Goal: Transaction & Acquisition: Purchase product/service

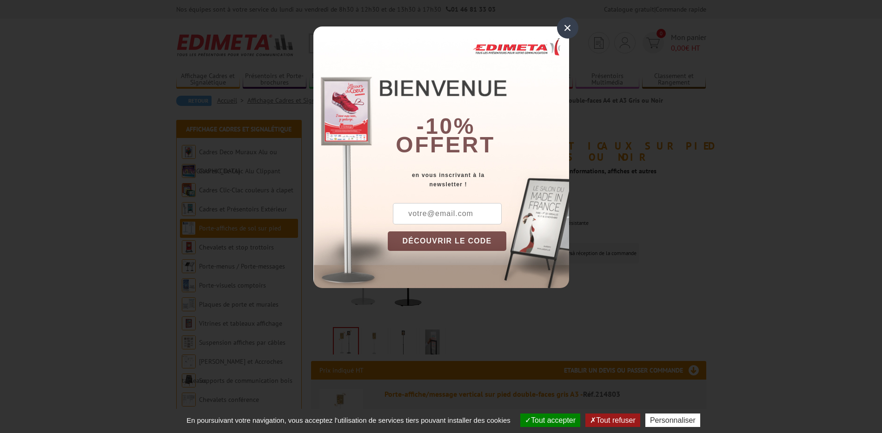
click at [566, 33] on div "×" at bounding box center [567, 27] width 21 height 21
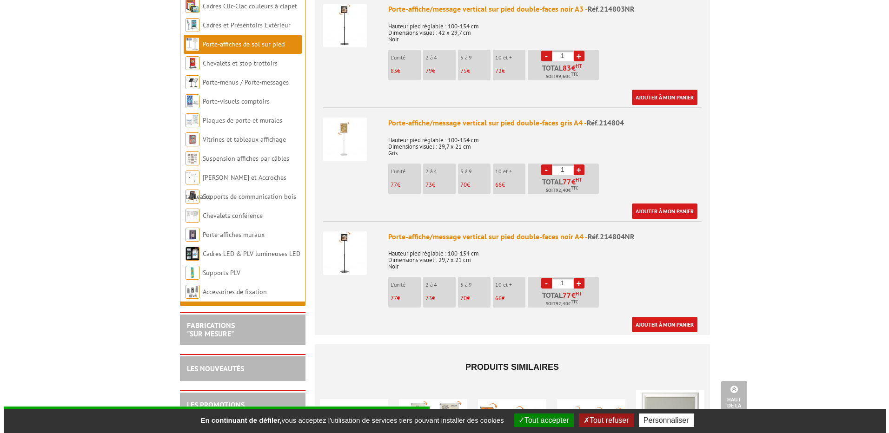
scroll to position [511, 0]
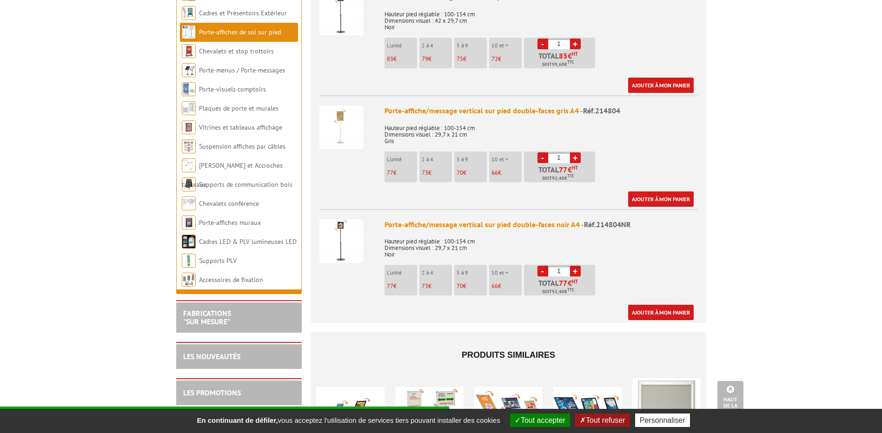
click at [574, 271] on link "+" at bounding box center [575, 271] width 11 height 11
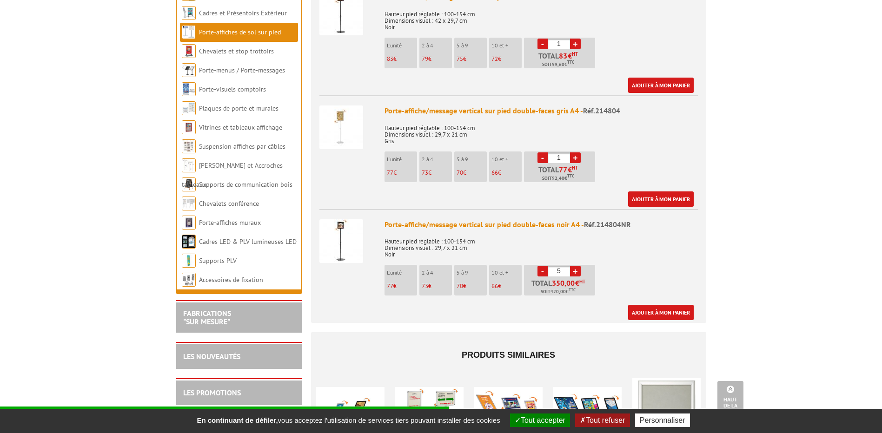
type input "6"
click at [675, 309] on link "Ajouter à mon panier" at bounding box center [661, 312] width 66 height 15
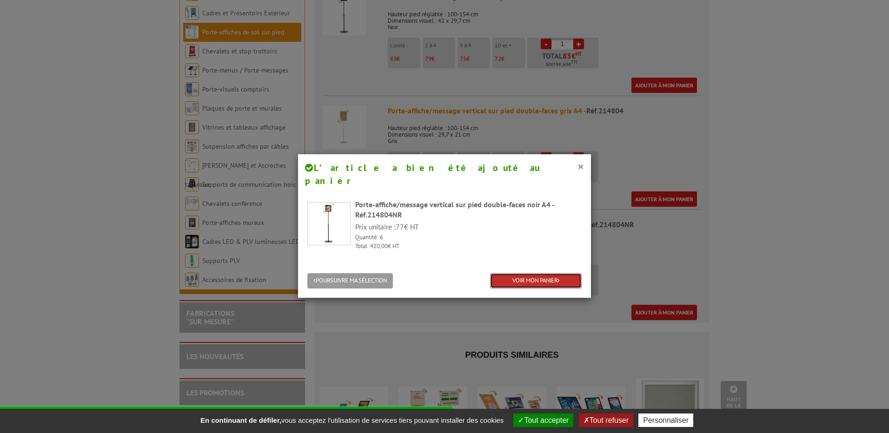
click at [566, 273] on link "VOIR MON PANIER" at bounding box center [536, 280] width 92 height 15
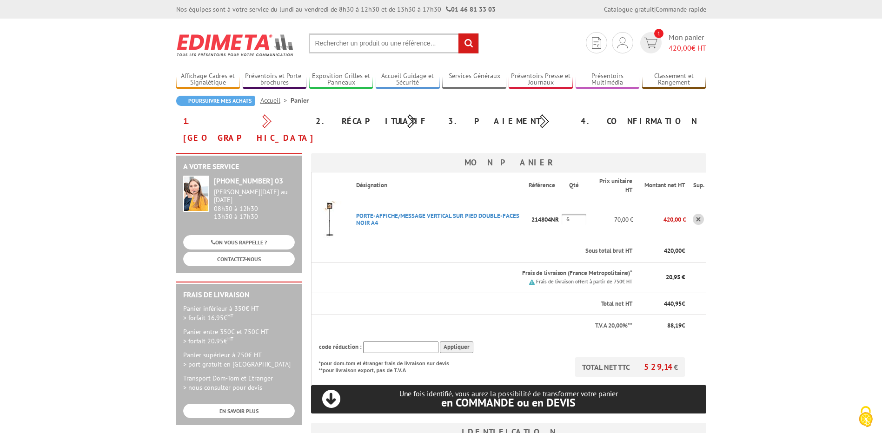
scroll to position [186, 0]
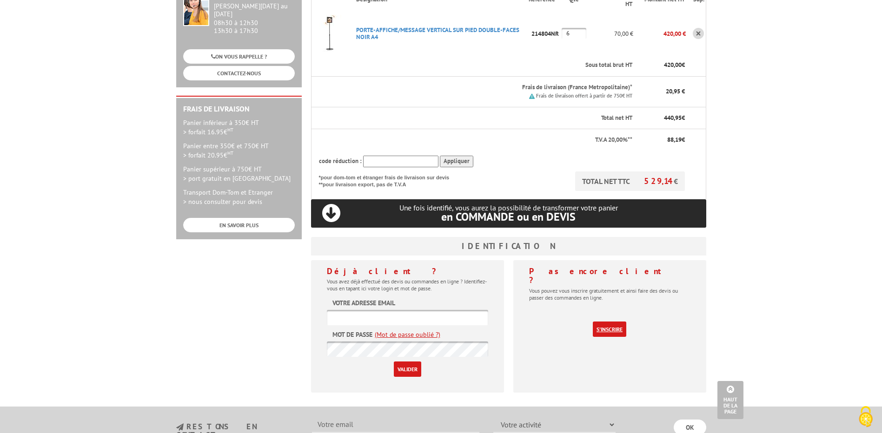
click at [603, 322] on link "S'inscrire" at bounding box center [609, 329] width 33 height 15
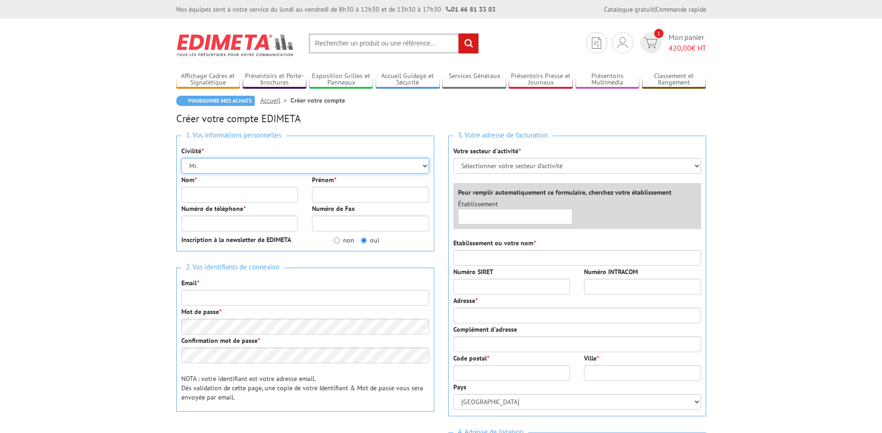
click at [325, 167] on select "Mr. Mme. Mlle." at bounding box center [305, 166] width 248 height 16
select select "Mme."
click at [181, 158] on select "Mr. Mme. Mlle." at bounding box center [305, 166] width 248 height 16
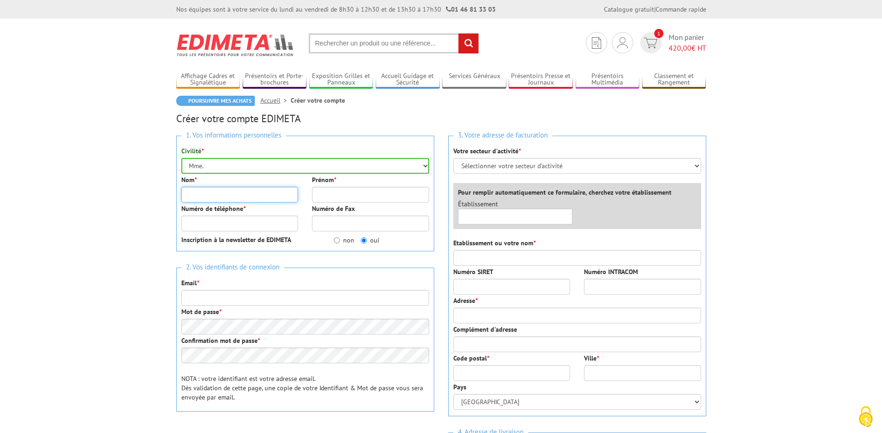
click at [276, 193] on input "Nom *" at bounding box center [239, 195] width 117 height 16
type input "Perrein"
type input "[PERSON_NAME]"
type input "0490879198"
type input "[EMAIL_ADDRESS][DOMAIN_NAME]"
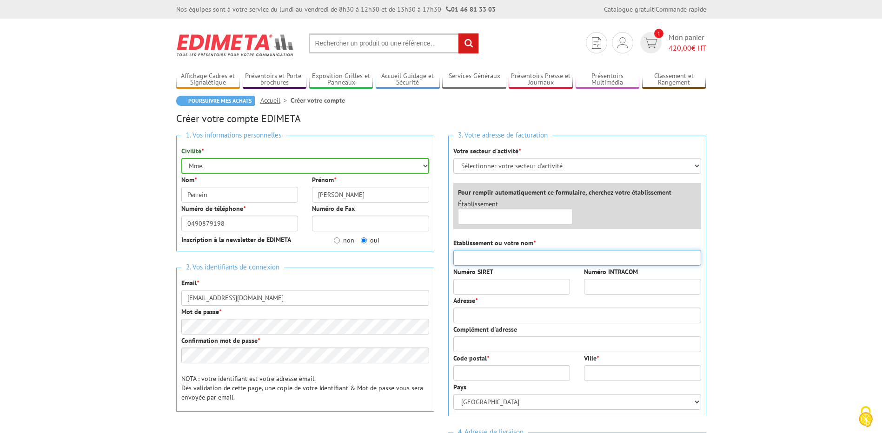
type input "[GEOGRAPHIC_DATA] [GEOGRAPHIC_DATA]"
type input "Place de l'horloge"
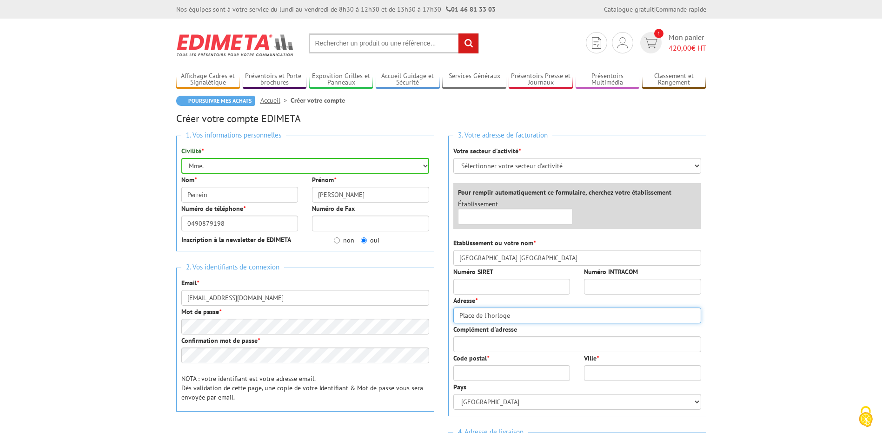
type input "84000"
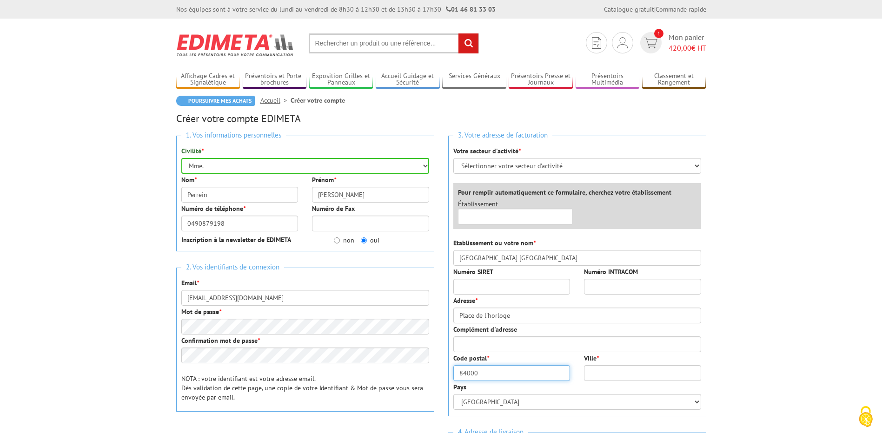
type input "[GEOGRAPHIC_DATA]"
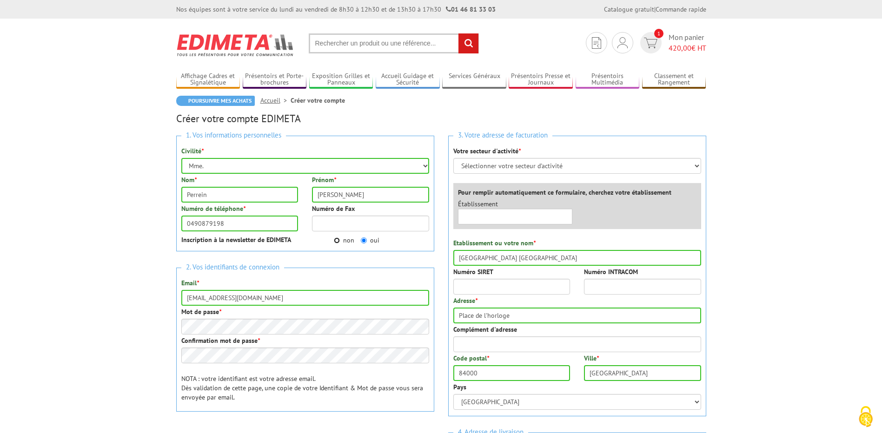
click at [336, 241] on input "non" at bounding box center [337, 240] width 6 height 6
radio input "true"
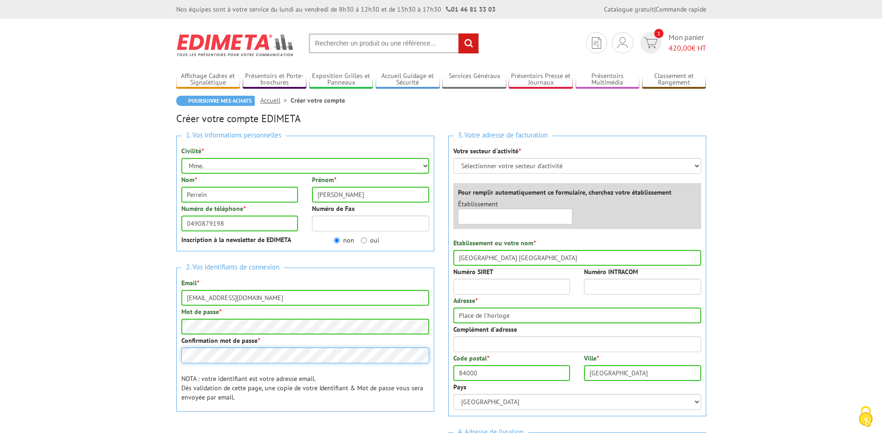
scroll to position [139, 0]
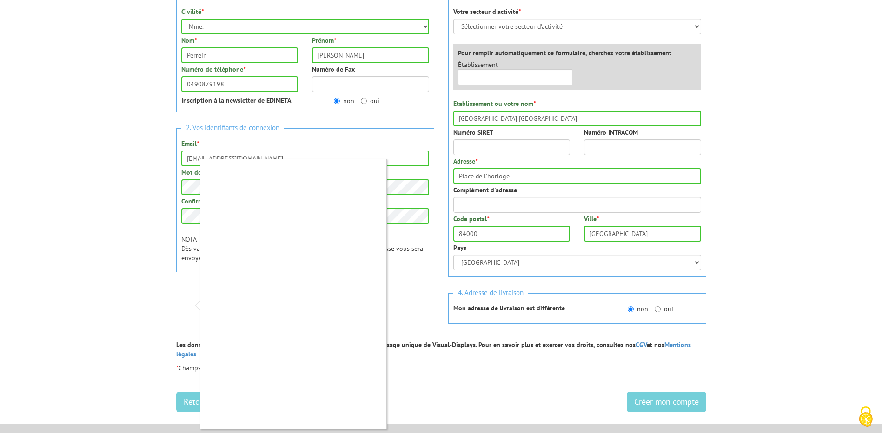
click at [537, 144] on div at bounding box center [441, 216] width 882 height 433
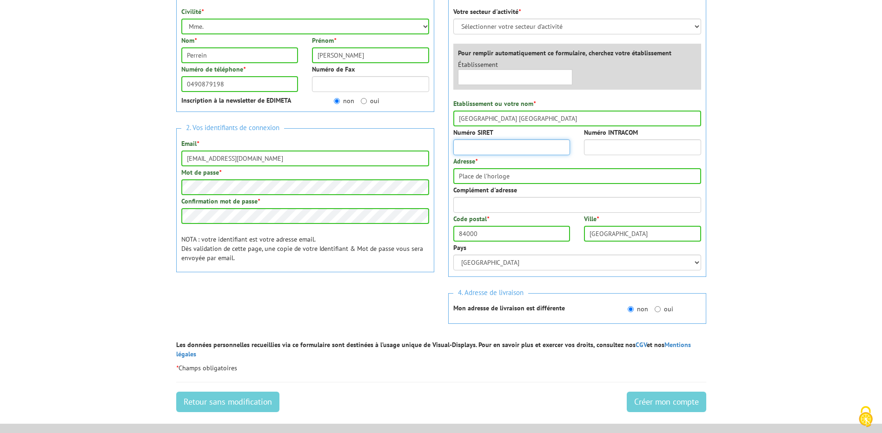
click at [533, 151] on input "Numéro SIRET" at bounding box center [511, 147] width 117 height 16
click at [478, 145] on input "Numéro SIRET" at bounding box center [511, 147] width 117 height 16
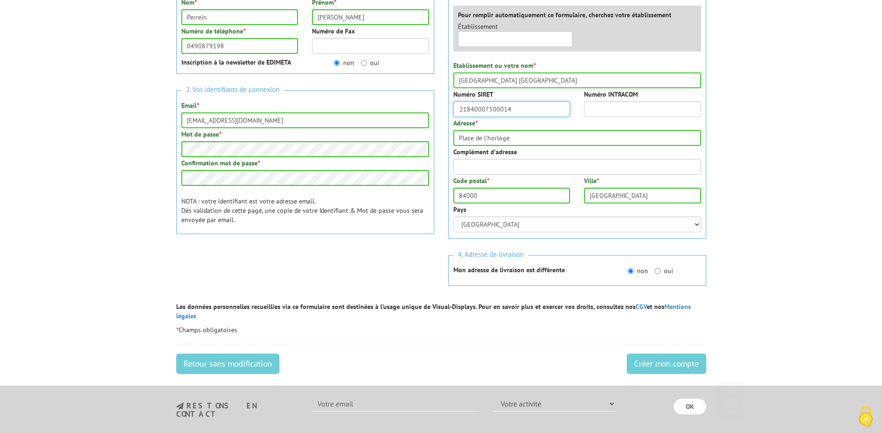
scroll to position [186, 0]
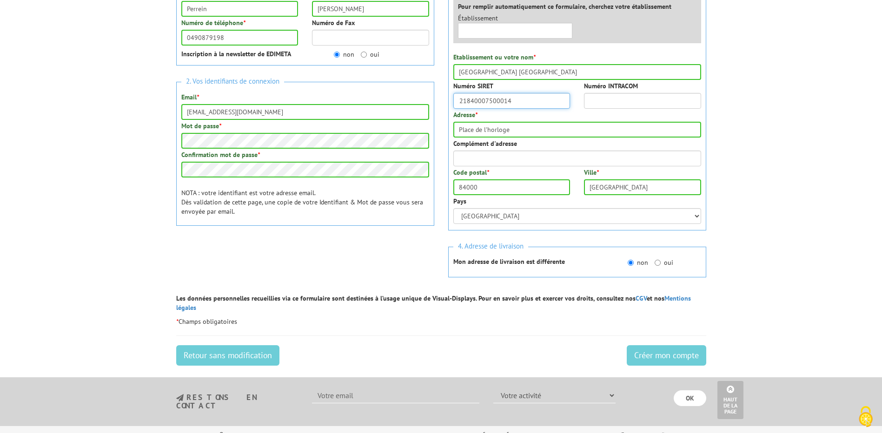
type input "21840007500014"
click at [660, 264] on input "oui" at bounding box center [657, 263] width 6 height 6
radio input "true"
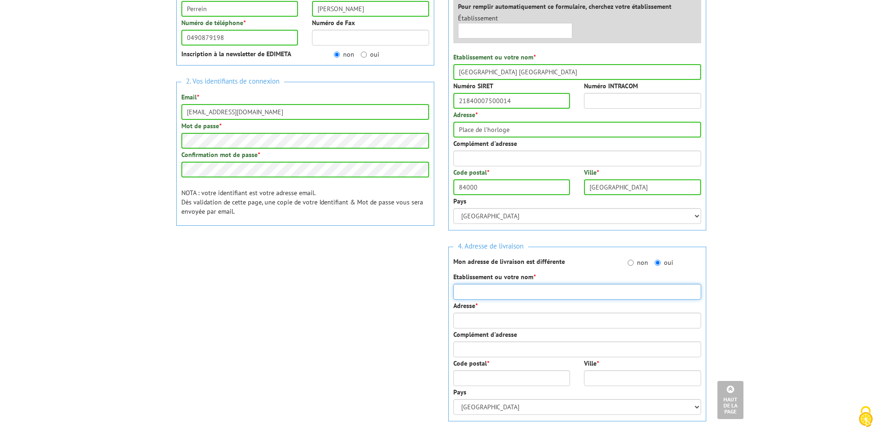
click at [552, 291] on input "Etablissement ou votre nom *" at bounding box center [577, 292] width 248 height 16
type input "Musée Calvet"
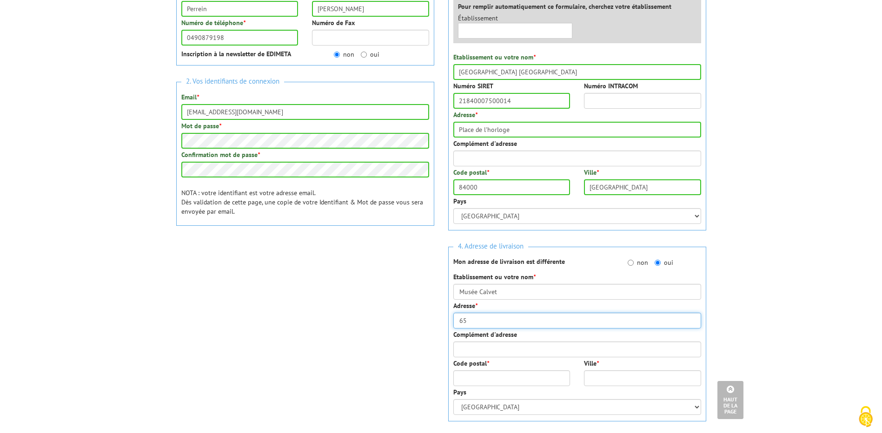
type input "65 RUE JOSEPH VERNET"
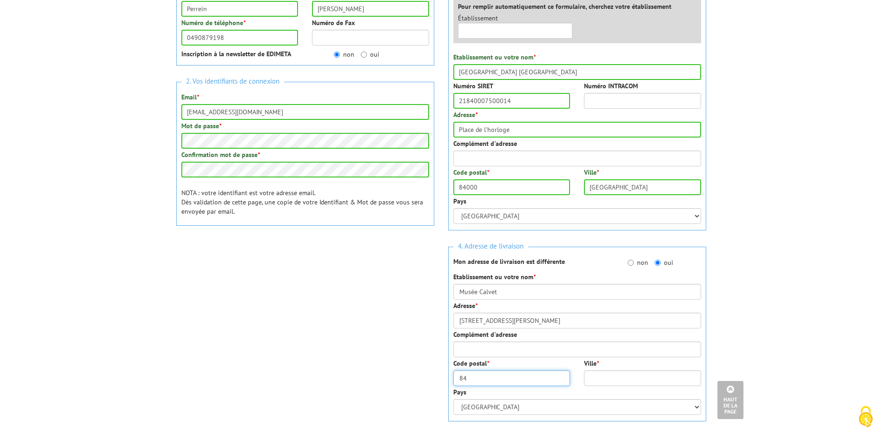
type input "84000"
type input "AVIGNON"
click at [767, 248] on body "Nos équipes sont à votre service du lundi au vendredi de 8h30 à 12h30 et de 13h…" at bounding box center [441, 275] width 882 height 922
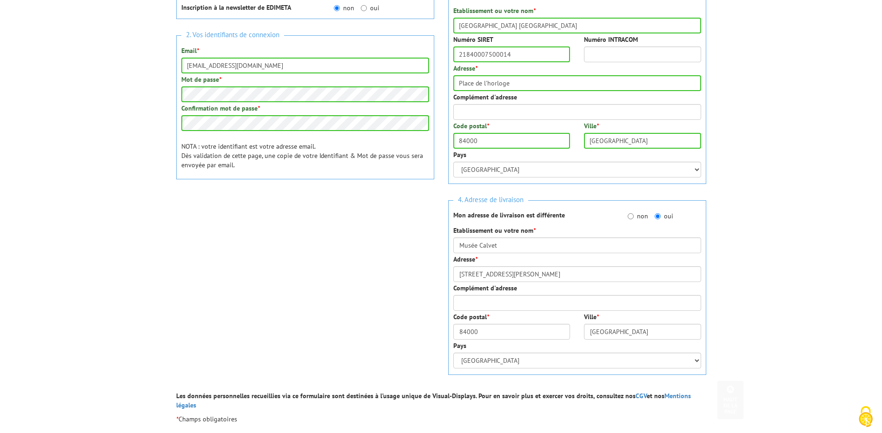
scroll to position [465, 0]
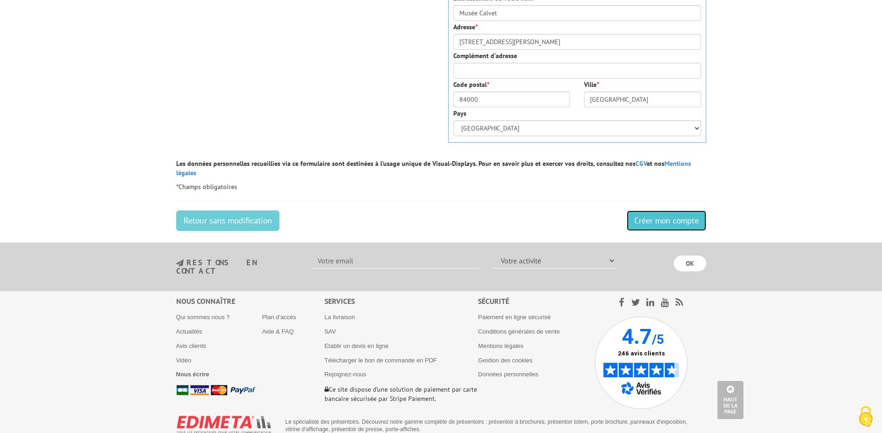
click at [667, 215] on input "Créer mon compte" at bounding box center [666, 221] width 79 height 20
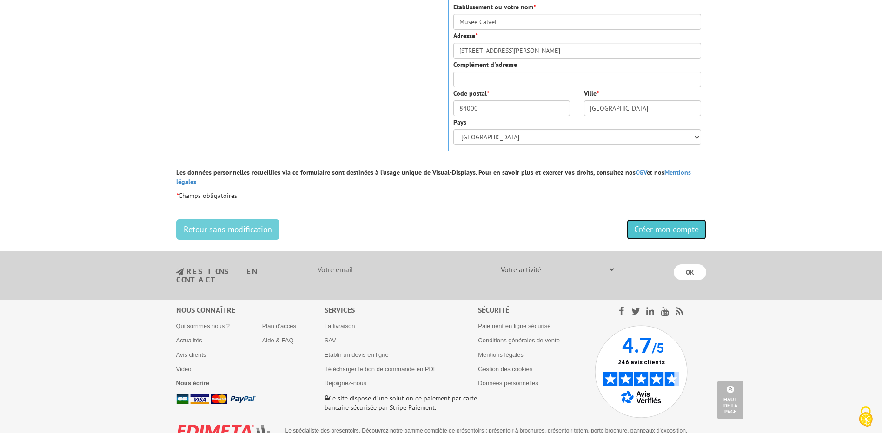
scroll to position [119, 0]
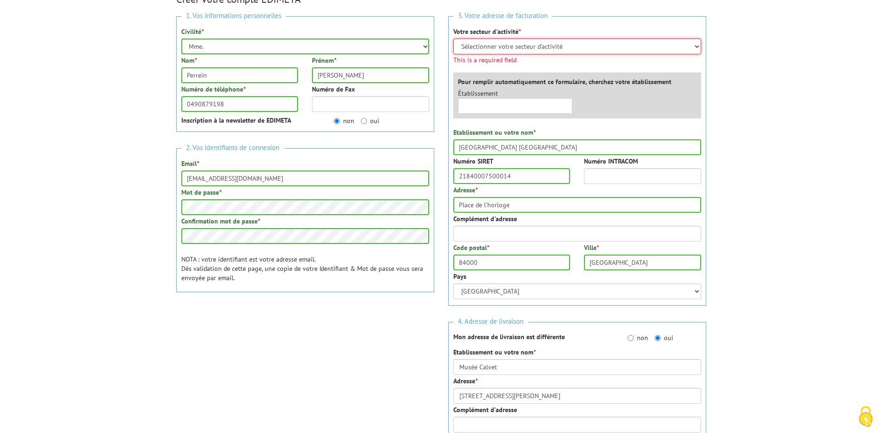
click at [542, 45] on select "Sélectionner votre secteur d'activité Administrations et collectivités Magasins…" at bounding box center [577, 47] width 248 height 16
select select "876"
click at [453, 39] on select "Sélectionner votre secteur d'activité Administrations et collectivités Magasins…" at bounding box center [577, 47] width 248 height 16
click at [793, 175] on body "Nos équipes sont à votre service du lundi au vendredi de 8h30 à 12h30 et de 13h…" at bounding box center [441, 390] width 882 height 1018
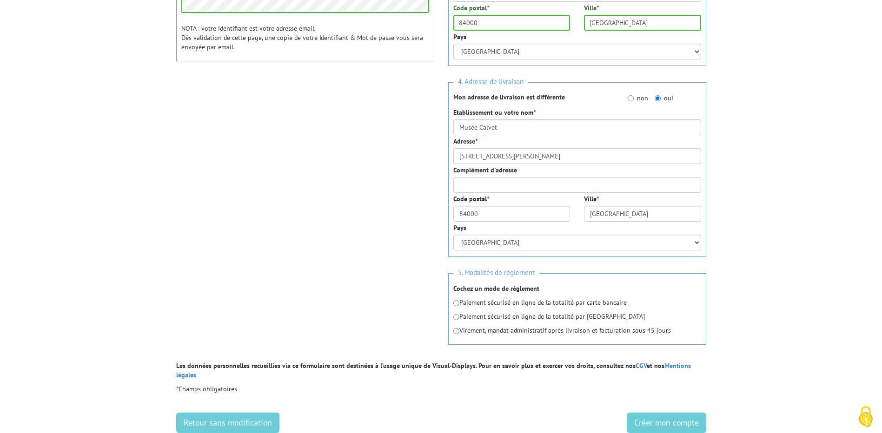
scroll to position [352, 0]
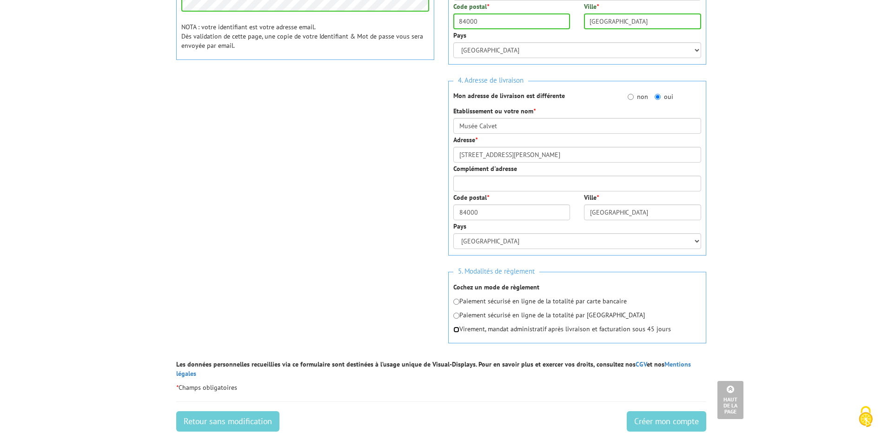
click at [458, 331] on input "radio" at bounding box center [456, 330] width 6 height 6
radio input "true"
click at [649, 411] on input "Créer mon compte" at bounding box center [666, 421] width 79 height 20
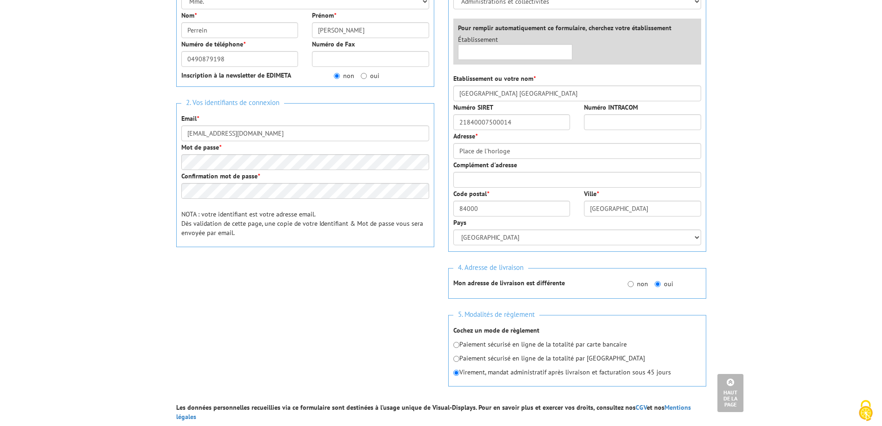
scroll to position [93, 0]
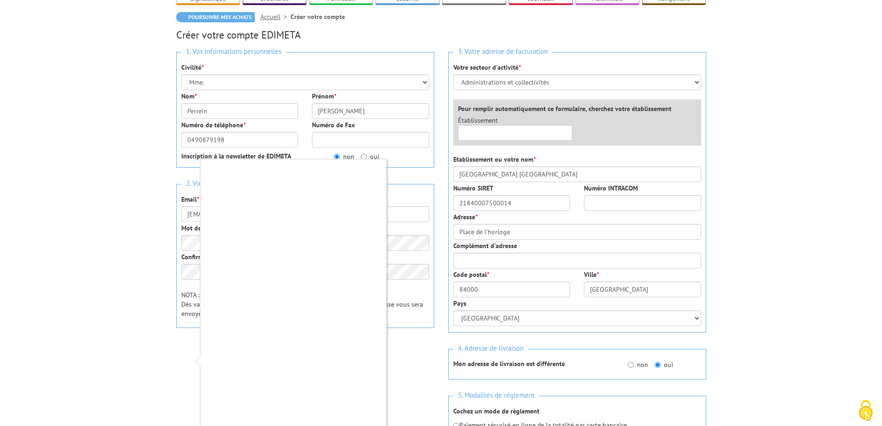
click at [66, 274] on div at bounding box center [441, 213] width 882 height 426
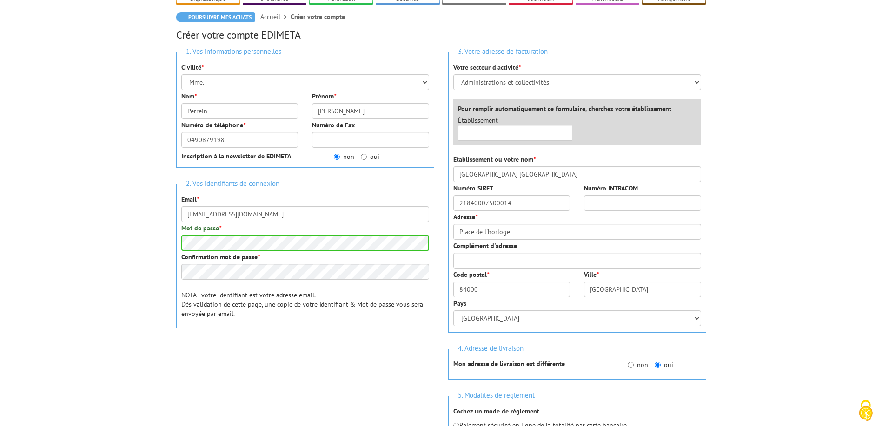
click at [159, 236] on body "Veuillez valider le captcha Edimeta - Créer un compte Nos équipes sont à votre …" at bounding box center [441, 351] width 882 height 888
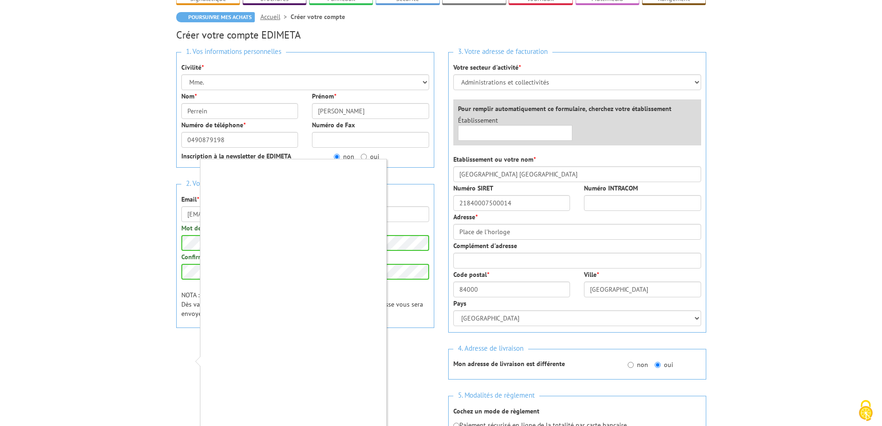
click at [106, 334] on div at bounding box center [441, 213] width 882 height 426
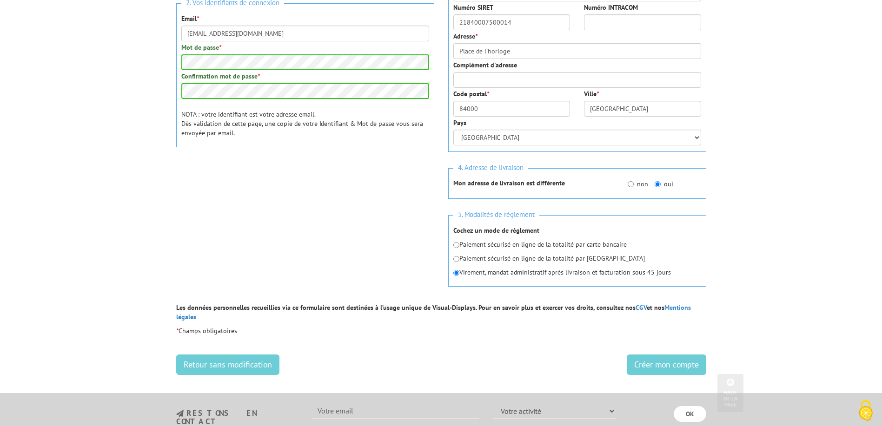
scroll to position [279, 0]
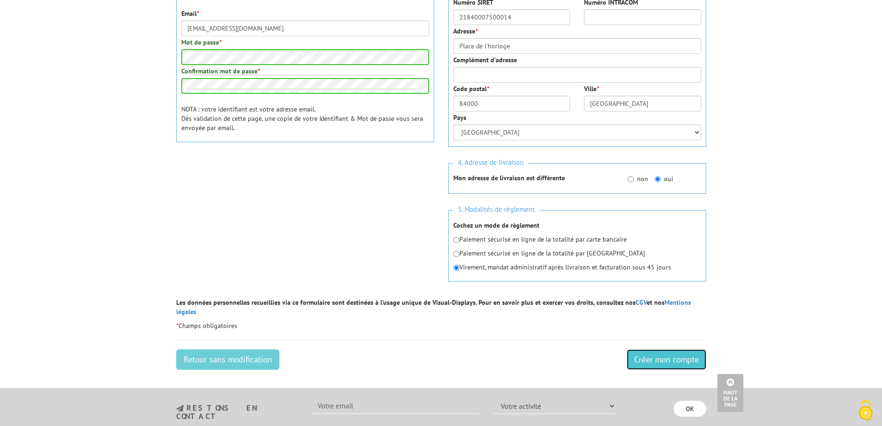
click at [648, 350] on input "Créer mon compte" at bounding box center [666, 360] width 79 height 20
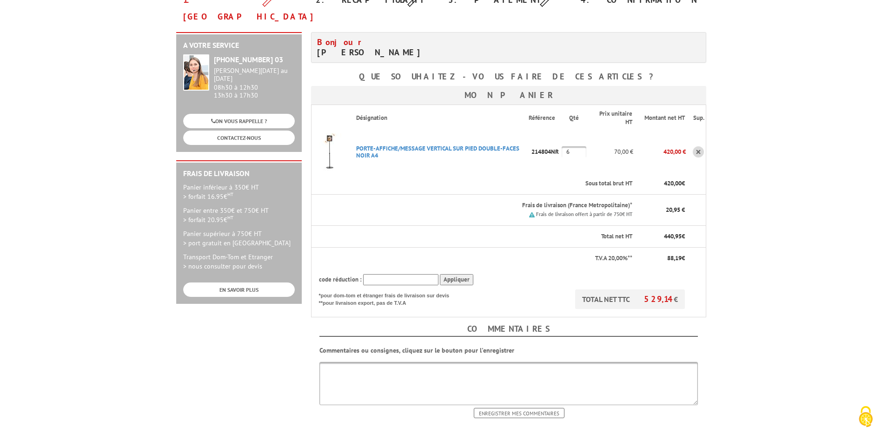
scroll to position [139, 0]
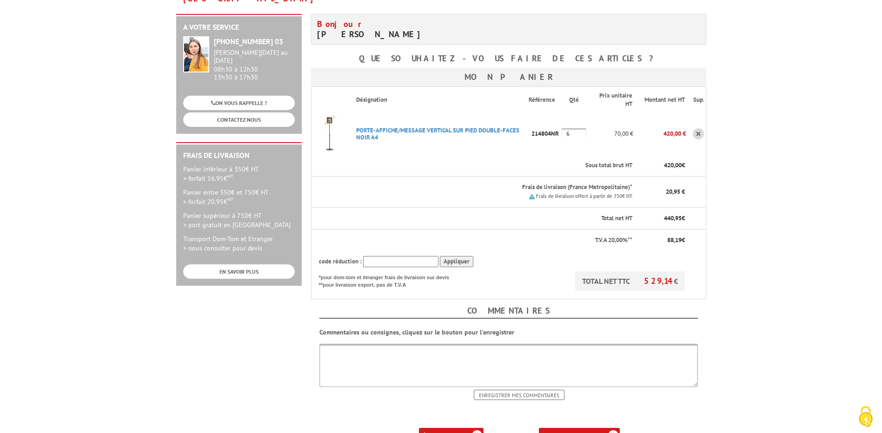
click at [451, 432] on b "un devis" at bounding box center [453, 435] width 23 height 7
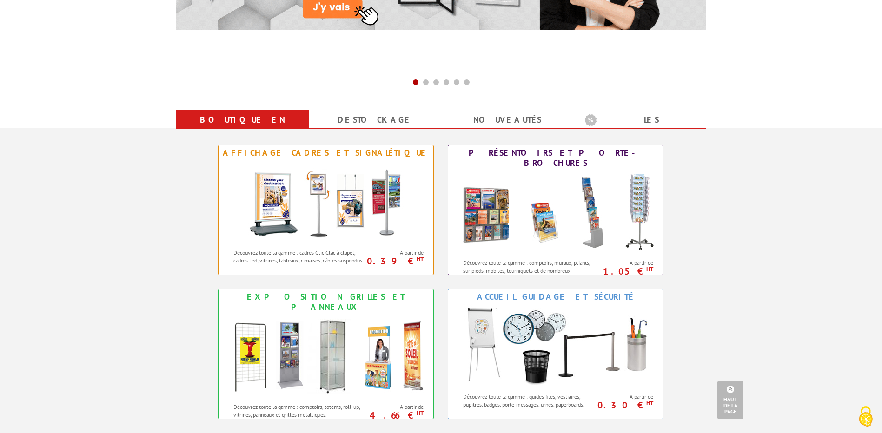
scroll to position [139, 0]
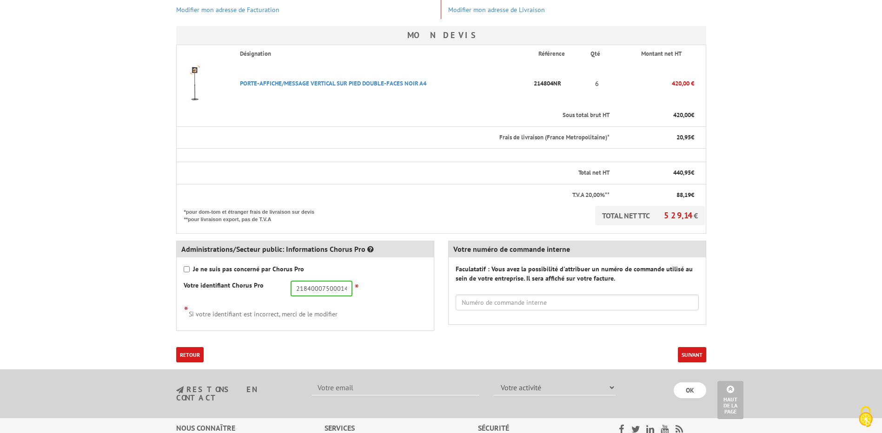
scroll to position [186, 0]
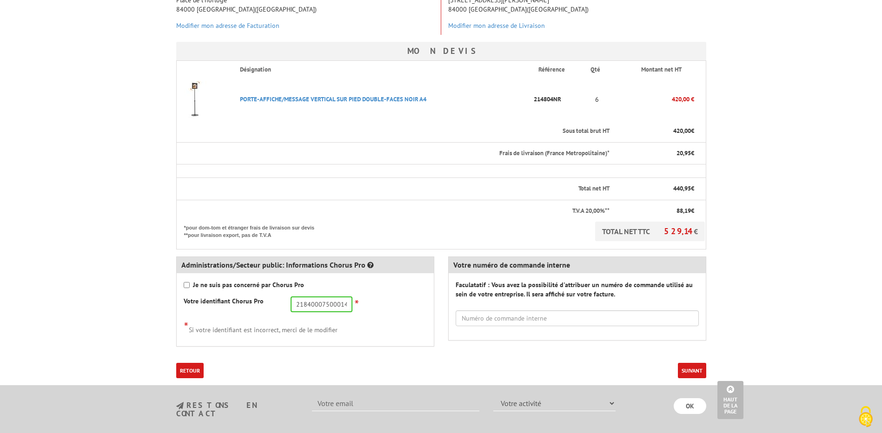
click at [701, 370] on button "Suivant" at bounding box center [692, 370] width 28 height 15
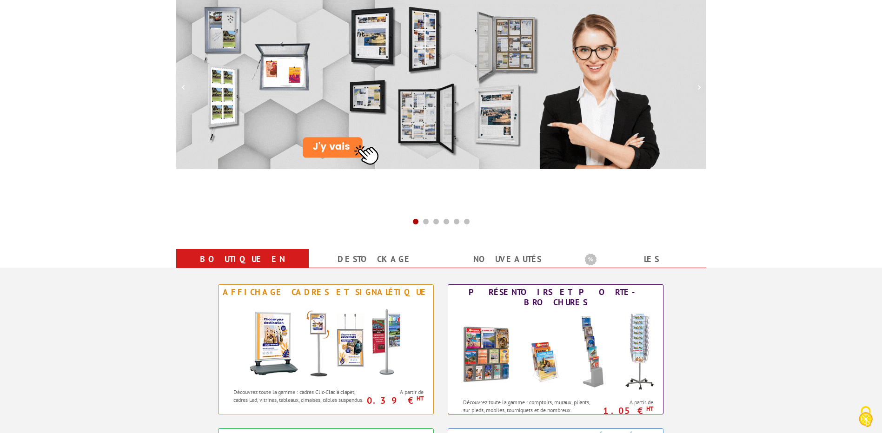
scroll to position [186, 0]
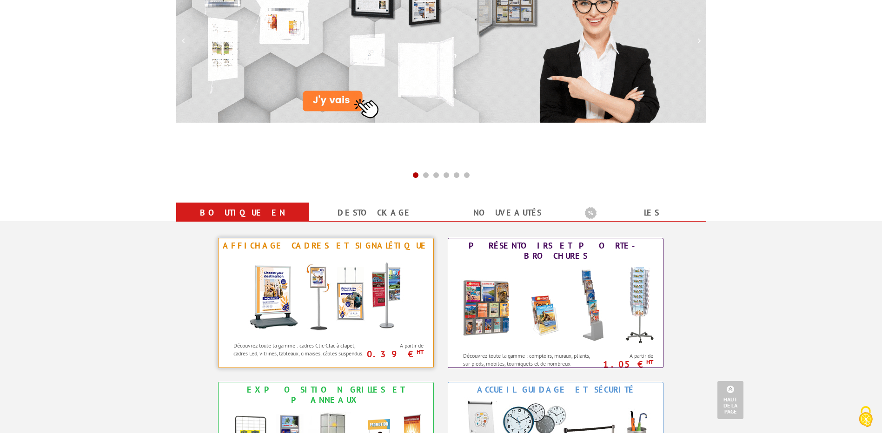
click at [344, 300] on img at bounding box center [326, 295] width 172 height 84
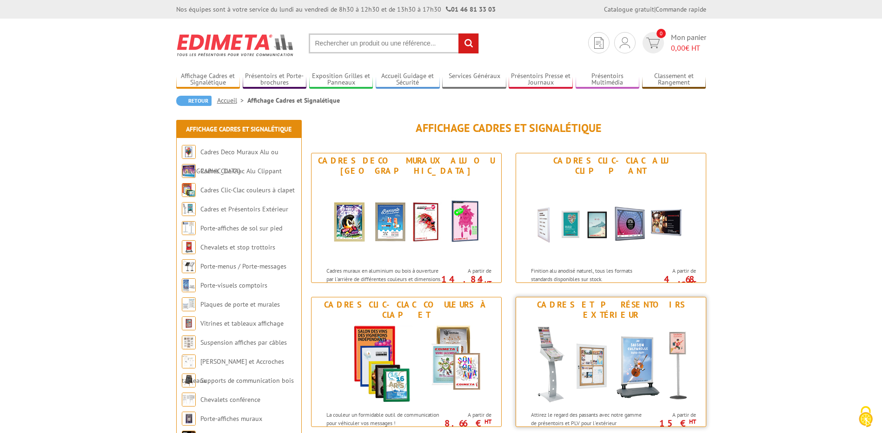
click at [661, 351] on img at bounding box center [611, 365] width 172 height 84
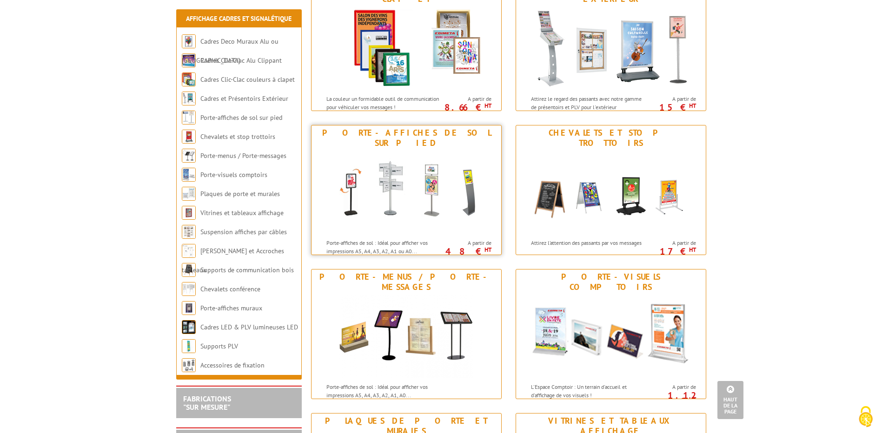
scroll to position [325, 0]
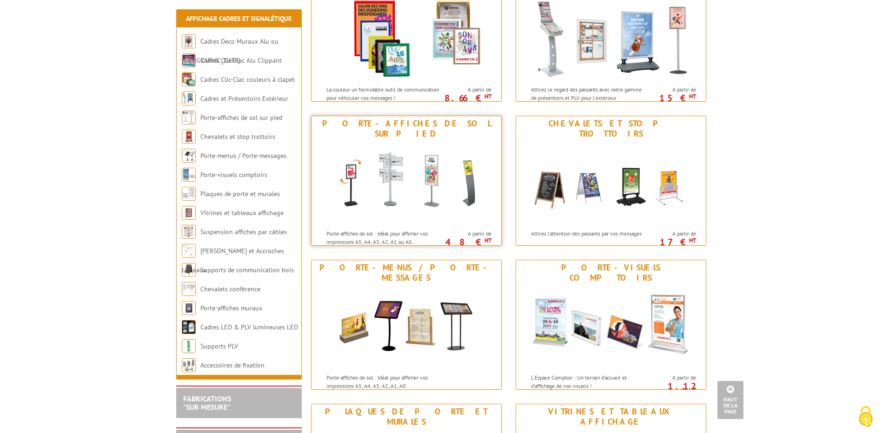
click at [423, 206] on img at bounding box center [406, 183] width 172 height 84
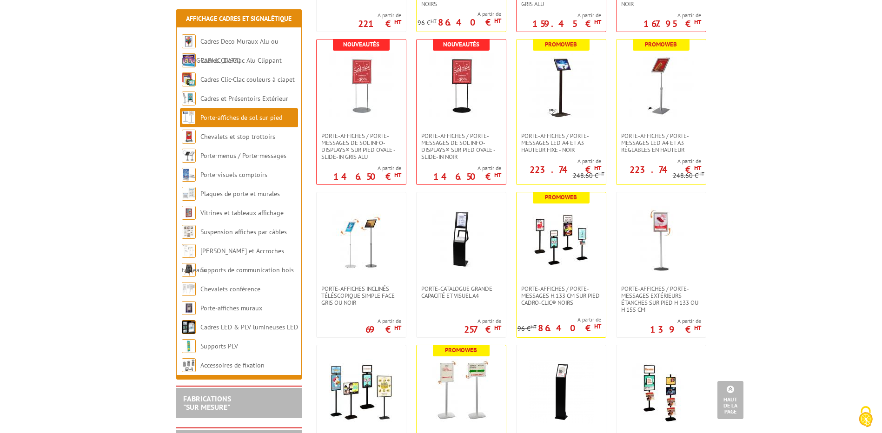
scroll to position [325, 0]
click at [373, 235] on img at bounding box center [361, 238] width 65 height 65
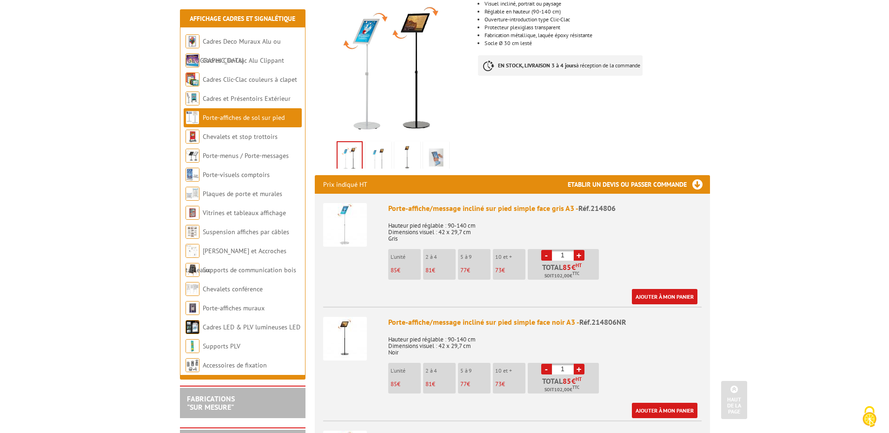
scroll to position [418, 0]
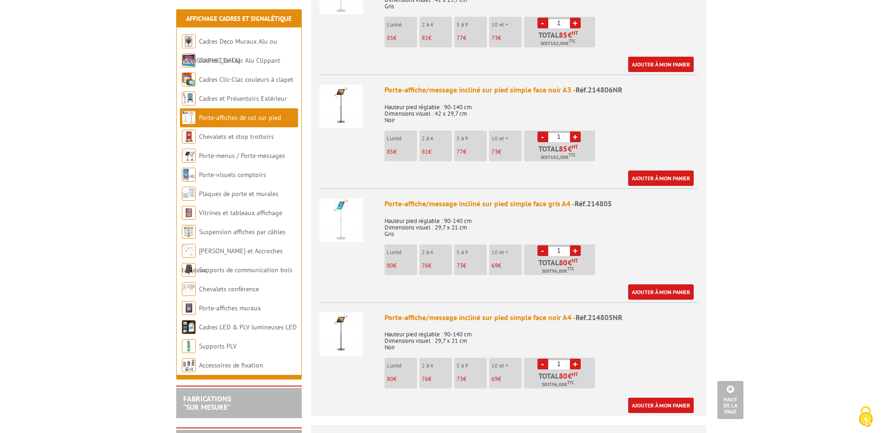
click at [575, 359] on link "+" at bounding box center [575, 364] width 11 height 11
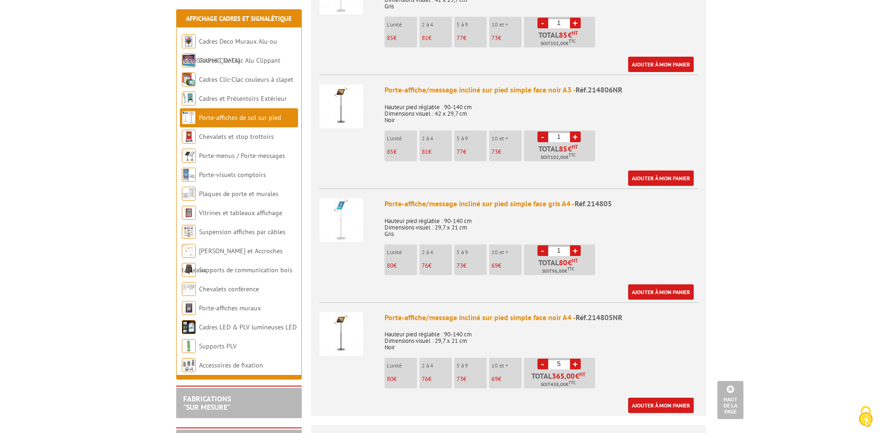
type input "6"
click at [649, 399] on link "Ajouter à mon panier" at bounding box center [661, 405] width 66 height 15
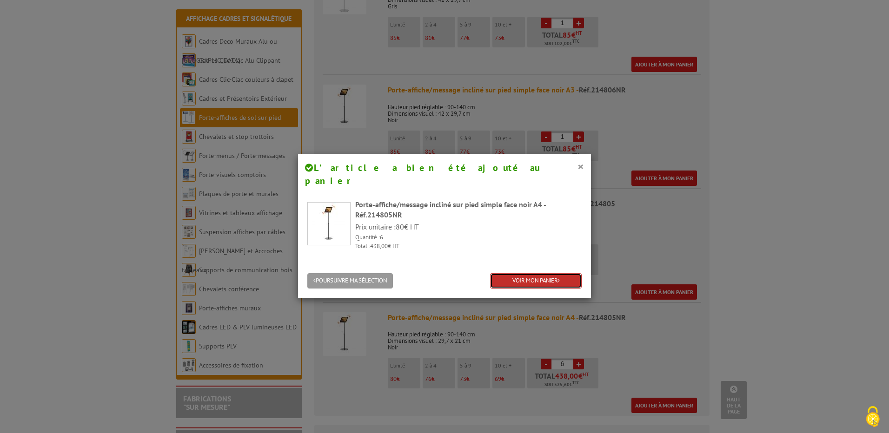
click at [525, 273] on link "VOIR MON PANIER" at bounding box center [536, 280] width 92 height 15
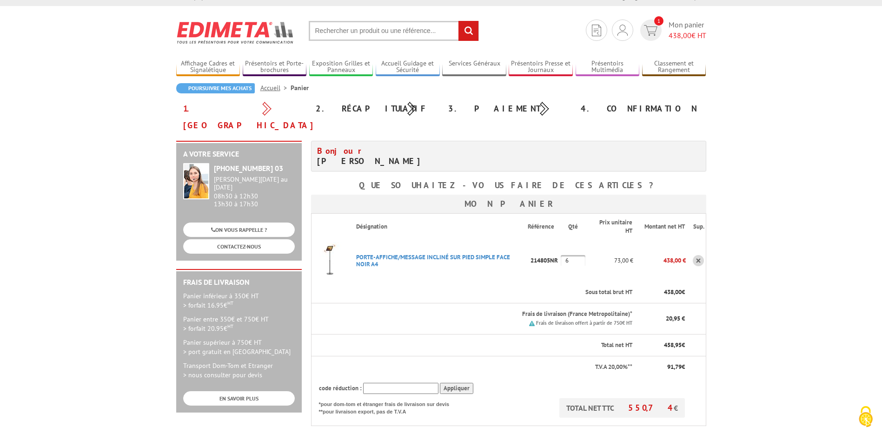
scroll to position [232, 0]
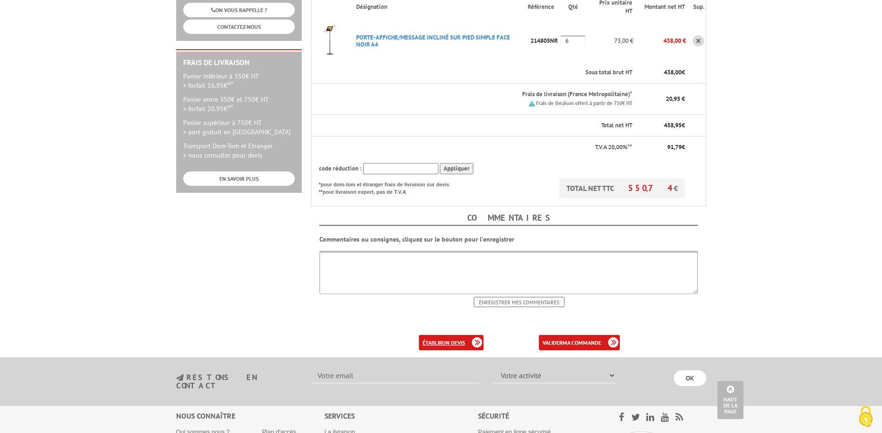
click at [465, 335] on link "établir un devis" at bounding box center [451, 342] width 65 height 15
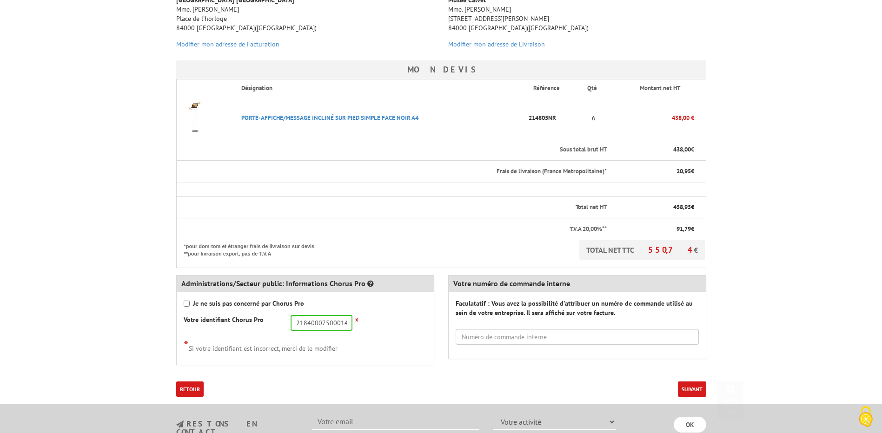
scroll to position [186, 0]
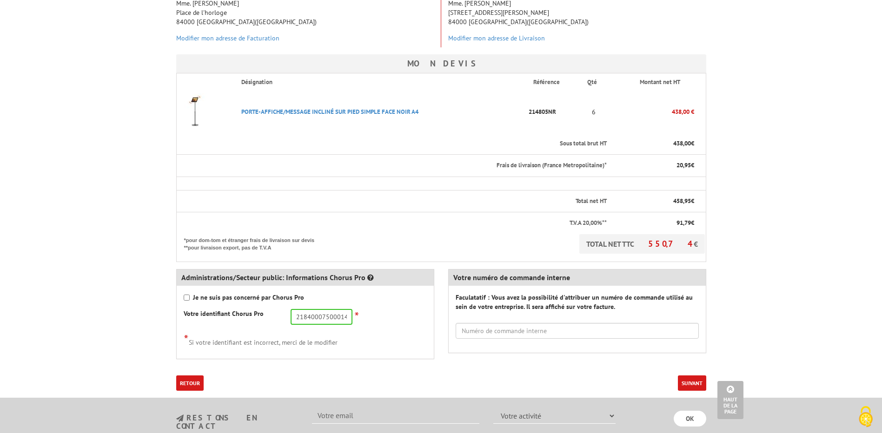
click at [687, 376] on button "Suivant" at bounding box center [692, 383] width 28 height 15
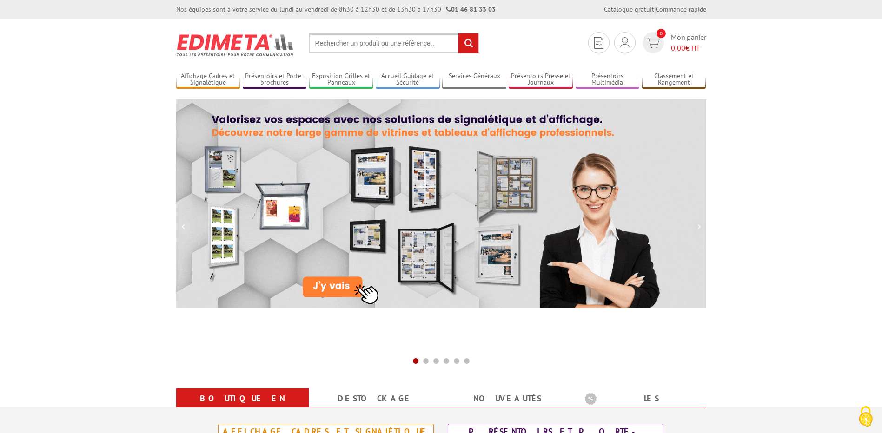
click at [343, 42] on input "text" at bounding box center [394, 43] width 170 height 20
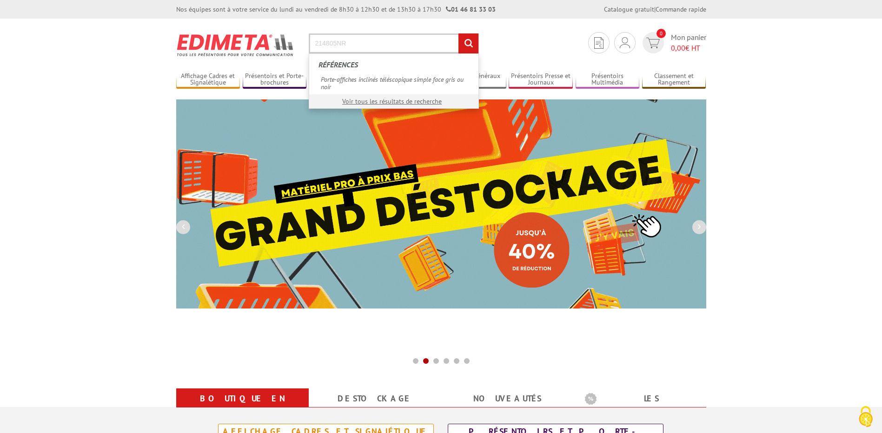
type input "214805NR"
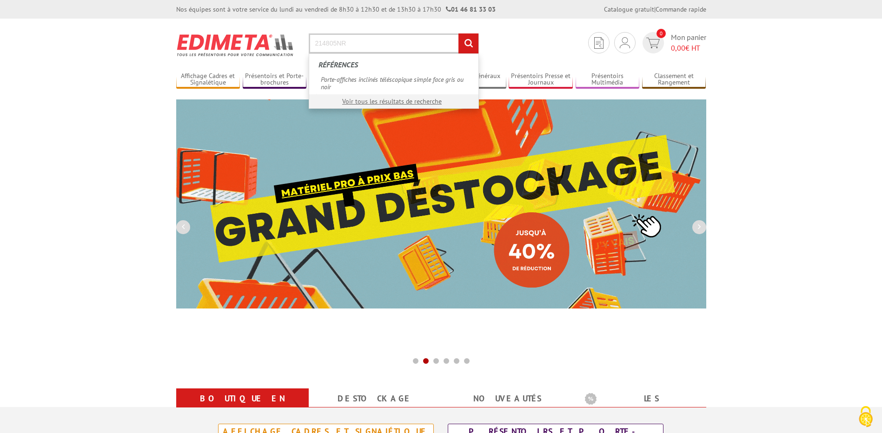
click at [458, 33] on input "rechercher" at bounding box center [468, 43] width 20 height 20
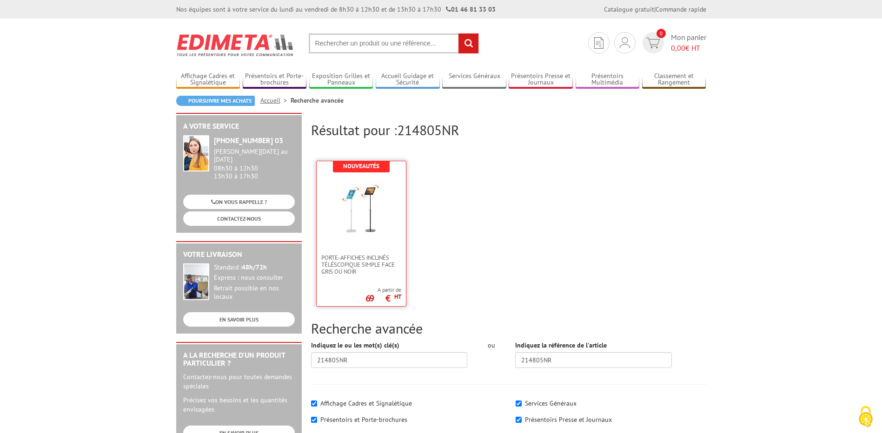
click at [387, 218] on img at bounding box center [361, 205] width 60 height 60
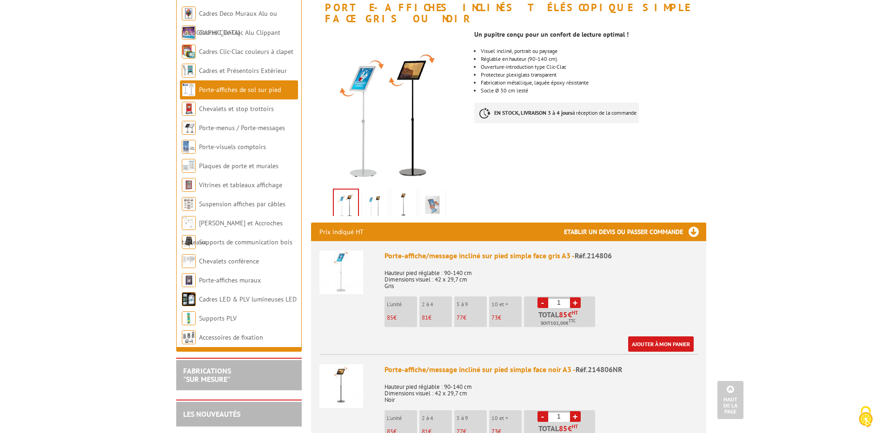
scroll to position [46, 0]
